Goal: Go to known website: Go to known website

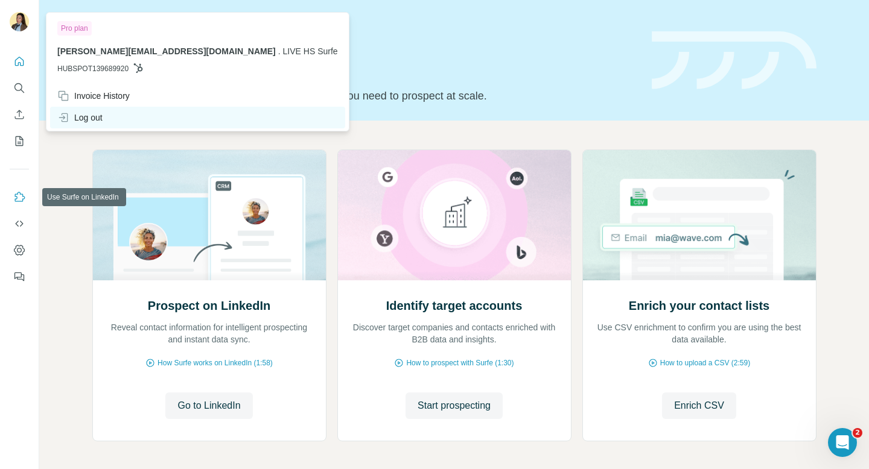
click at [81, 115] on div "Log out" at bounding box center [79, 118] width 45 height 12
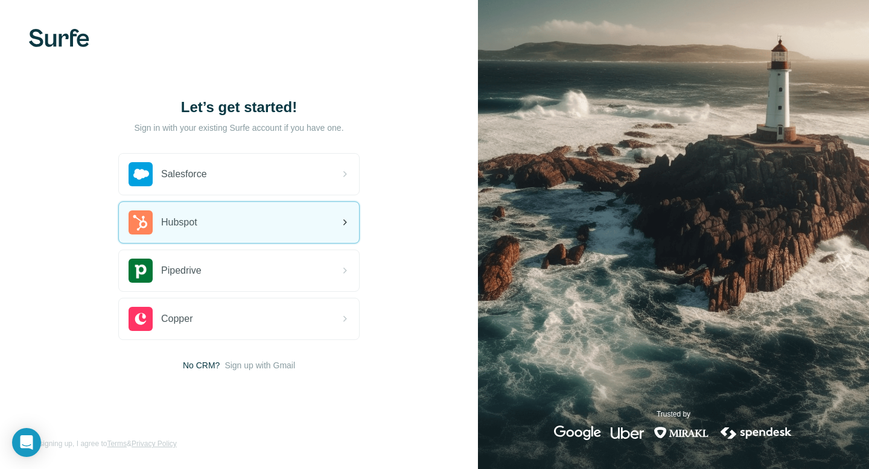
click at [200, 230] on div "Hubspot" at bounding box center [239, 222] width 240 height 41
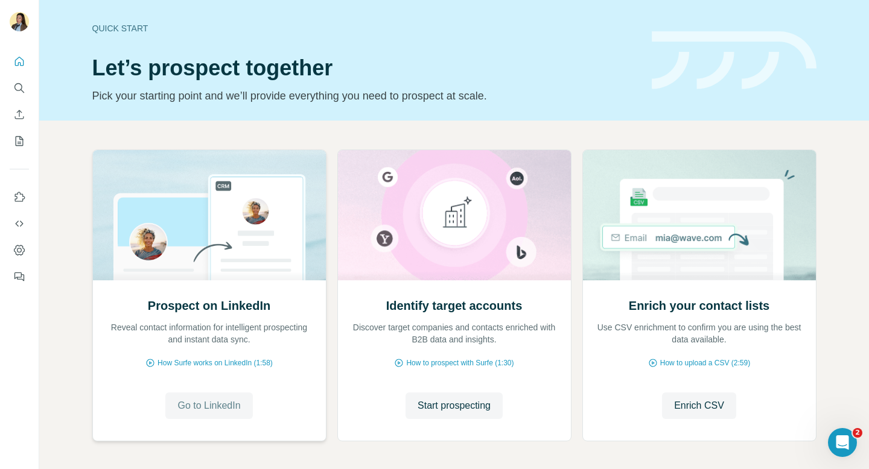
click at [220, 408] on span "Go to LinkedIn" at bounding box center [208, 406] width 63 height 14
click at [18, 62] on icon "Quick start" at bounding box center [19, 61] width 12 height 12
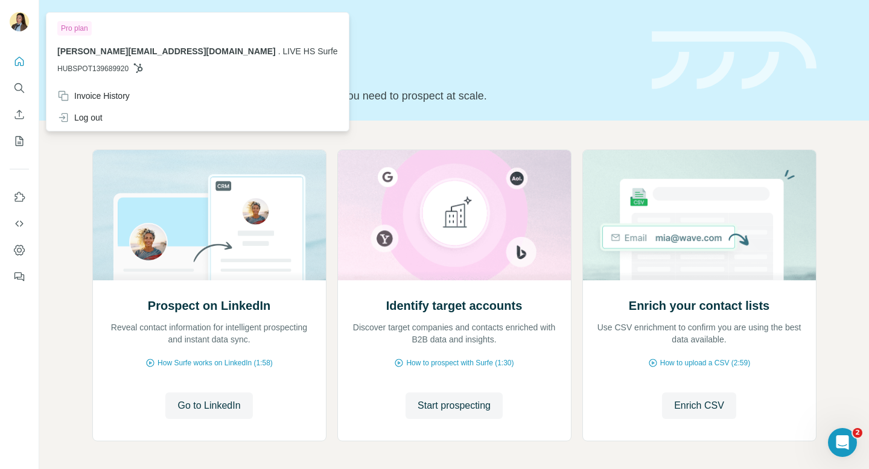
click at [24, 23] on img at bounding box center [19, 21] width 19 height 19
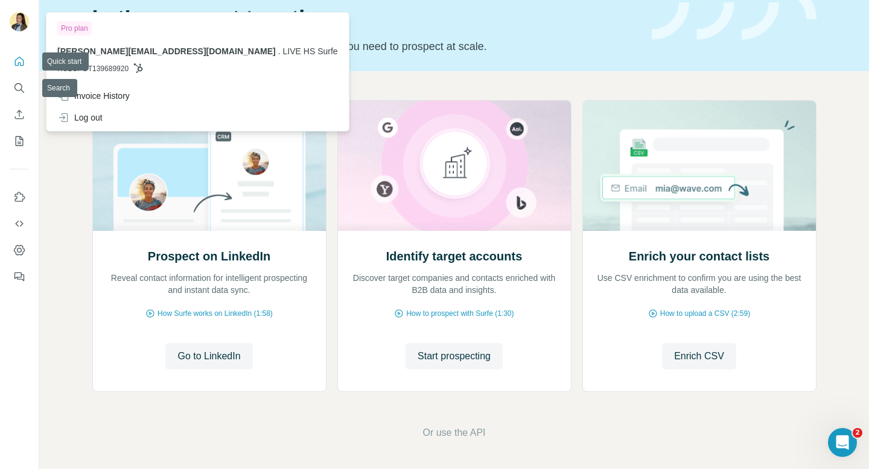
click at [18, 58] on icon "Quick start" at bounding box center [19, 61] width 9 height 9
